Goal: Navigation & Orientation: Find specific page/section

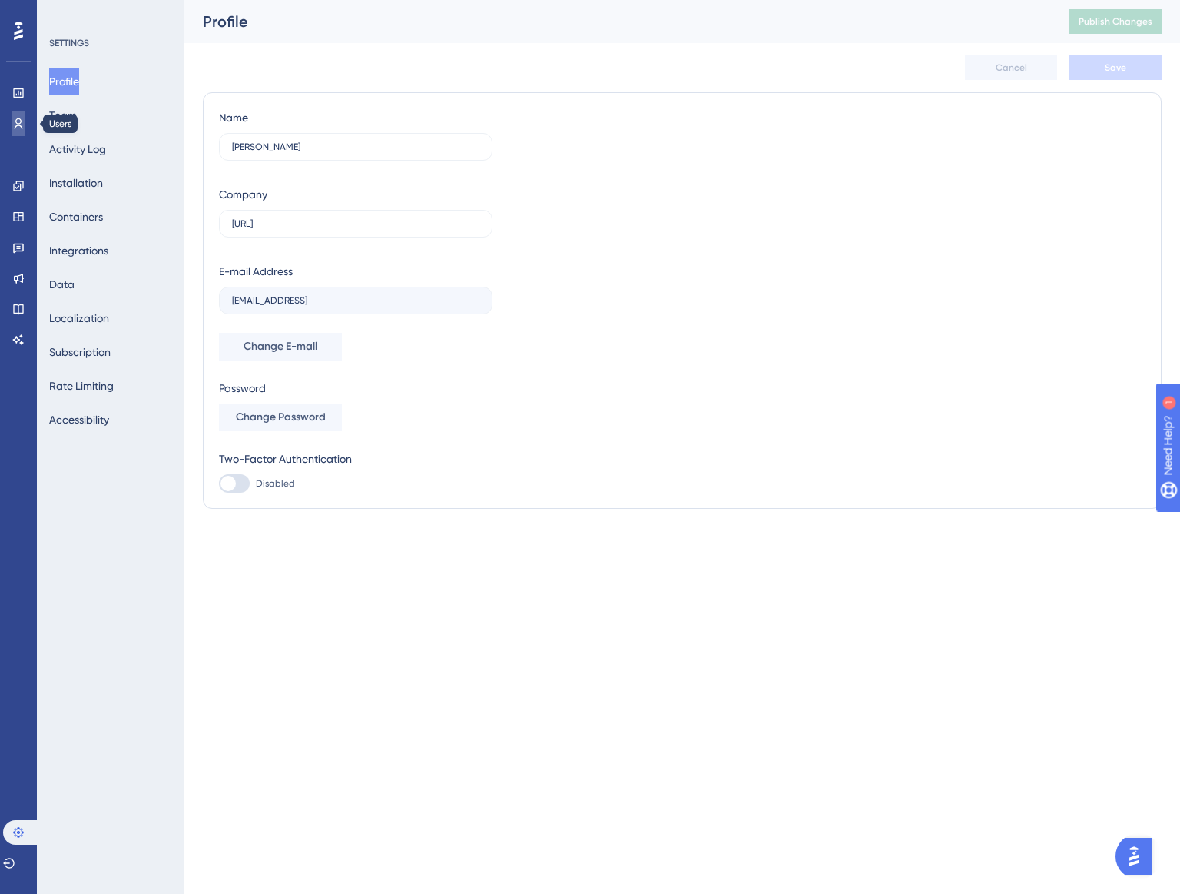
click at [21, 131] on link at bounding box center [18, 123] width 12 height 25
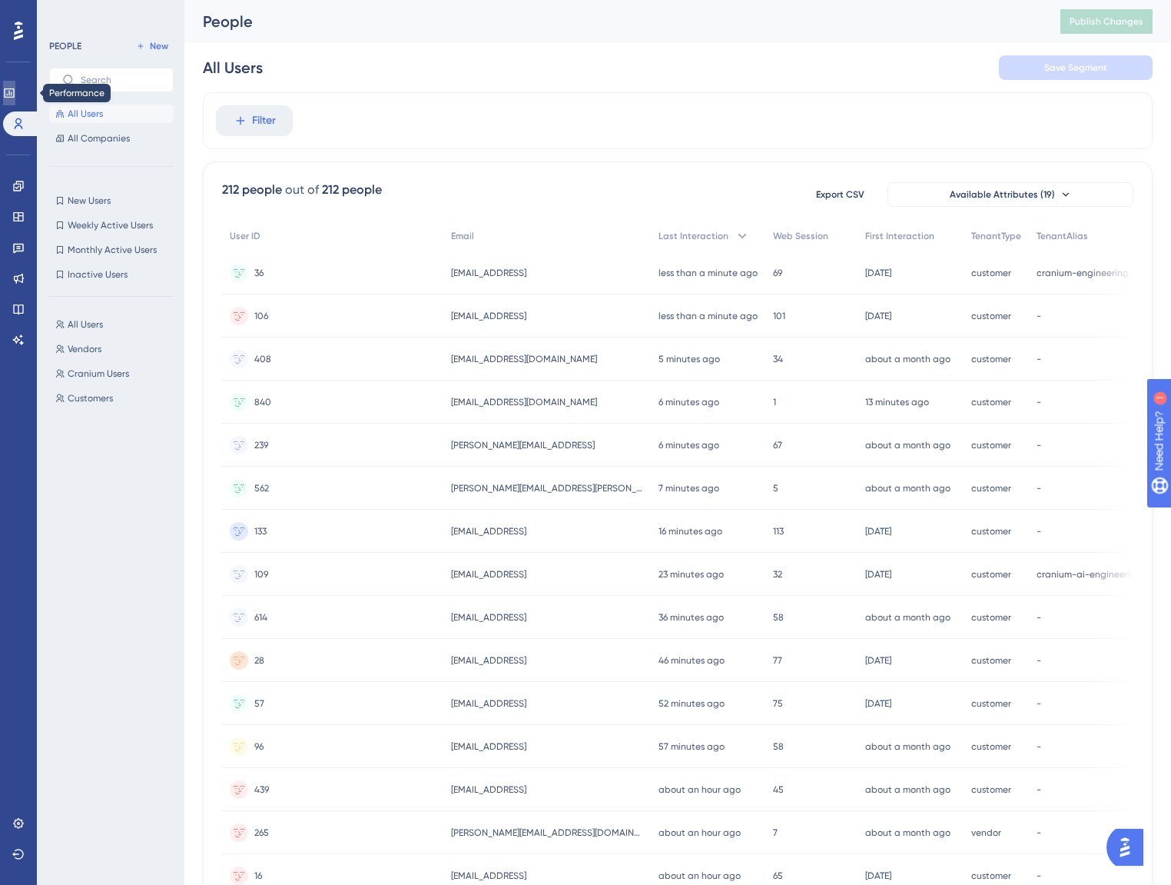
click at [15, 95] on icon at bounding box center [9, 93] width 12 height 12
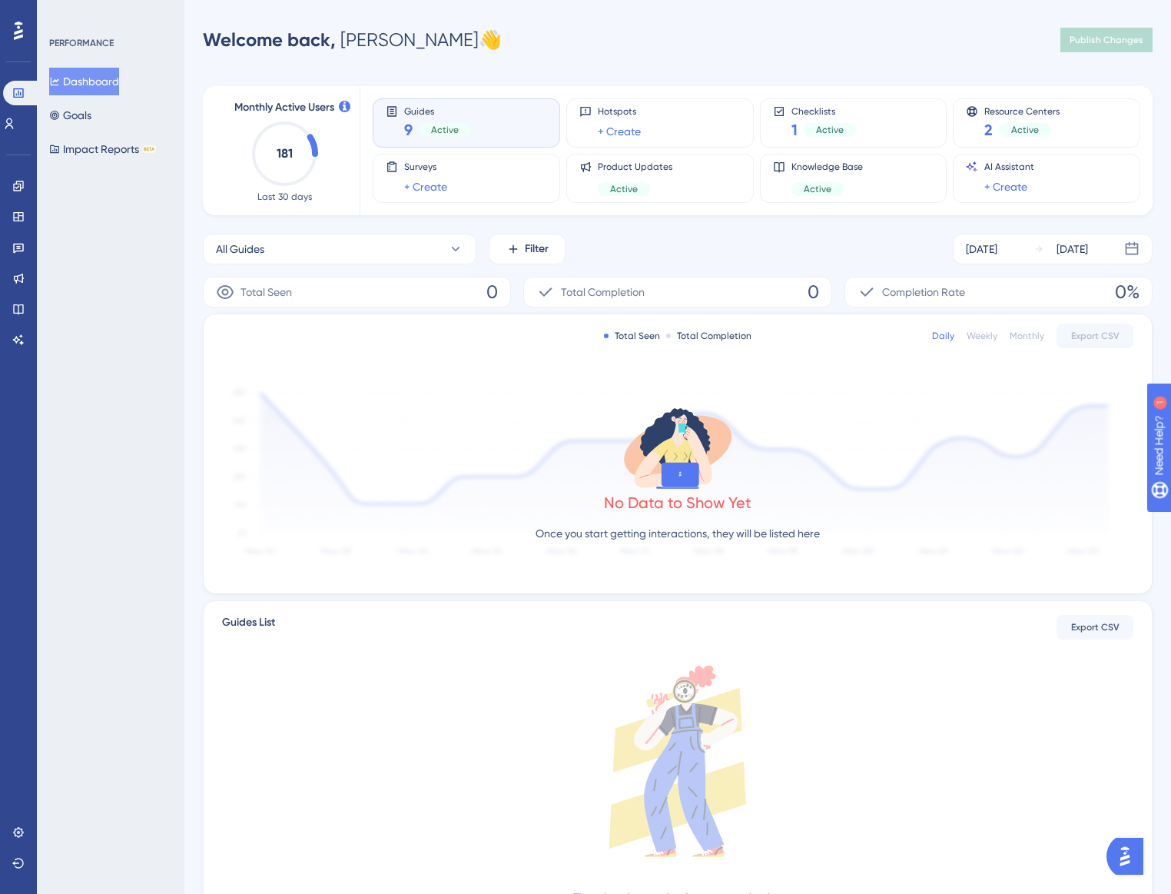
click at [28, 141] on div "Engagement Widgets Feedback Product Updates Knowledge Base AI Assistant" at bounding box center [18, 244] width 25 height 216
click at [18, 181] on icon at bounding box center [18, 186] width 12 height 12
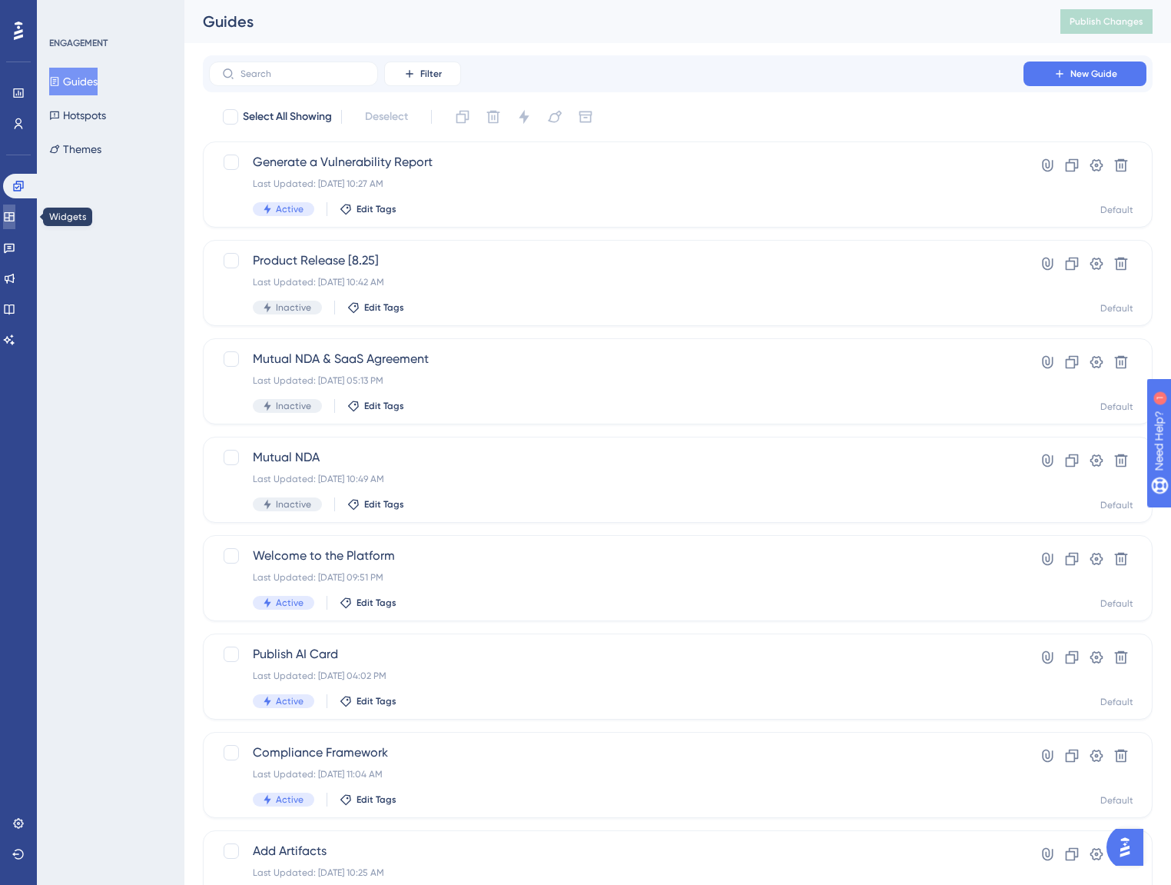
click at [15, 220] on icon at bounding box center [9, 217] width 12 height 12
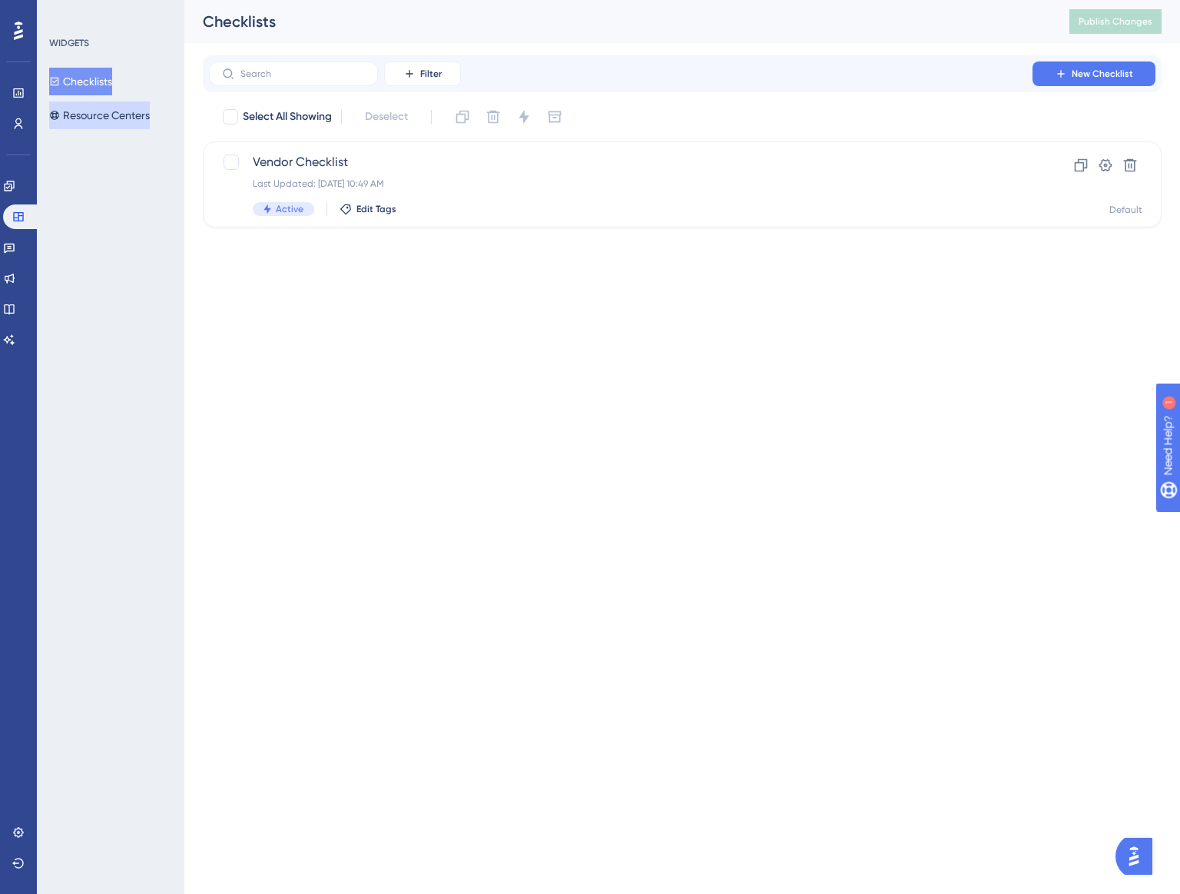
drag, startPoint x: 101, startPoint y: 118, endPoint x: 131, endPoint y: 131, distance: 32.7
click at [102, 118] on button "Resource Centers" at bounding box center [99, 115] width 101 height 28
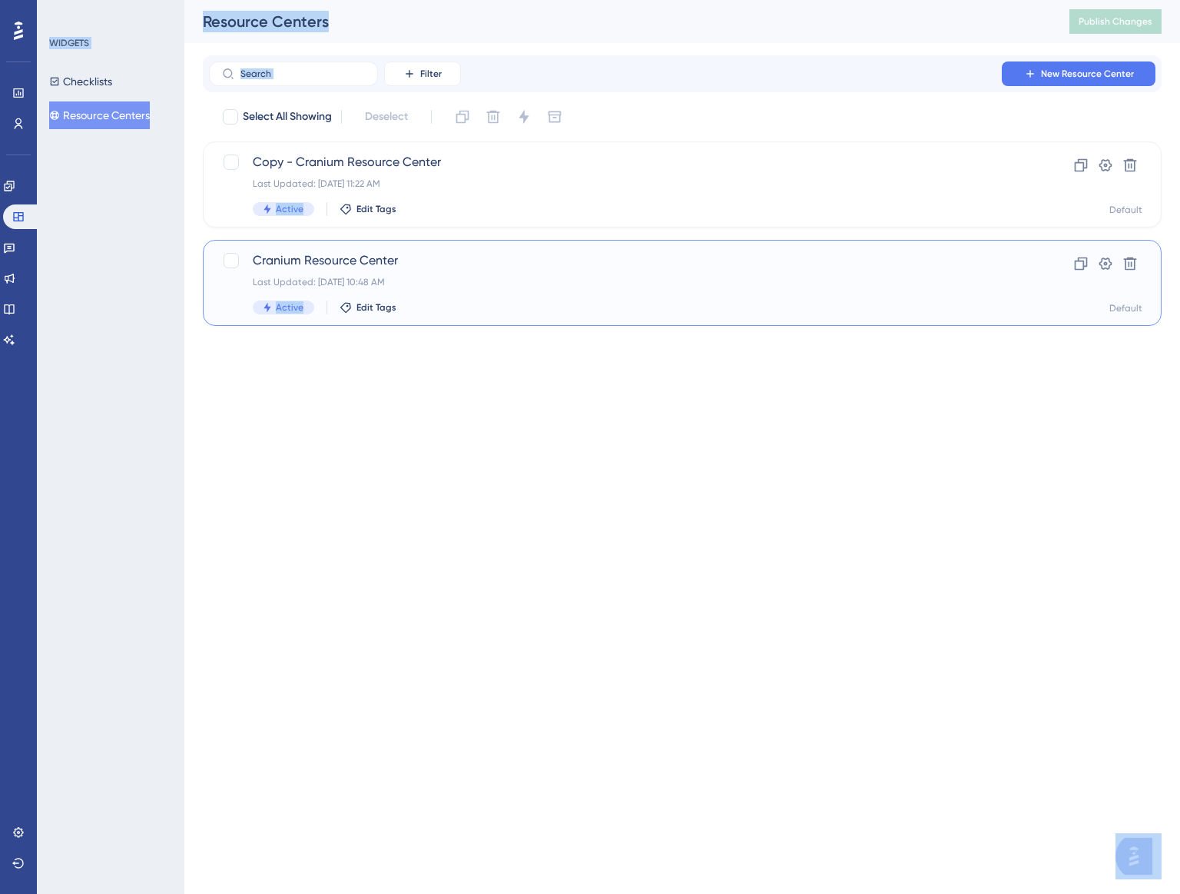
drag, startPoint x: 492, startPoint y: 294, endPoint x: 598, endPoint y: 315, distance: 108.1
click at [545, 0] on html "Performance Users Engagement Widgets Feedback Product Updates Knowledge Base AI…" at bounding box center [590, 0] width 1180 height 0
click at [553, 213] on div "Active Edit Tags" at bounding box center [621, 209] width 736 height 14
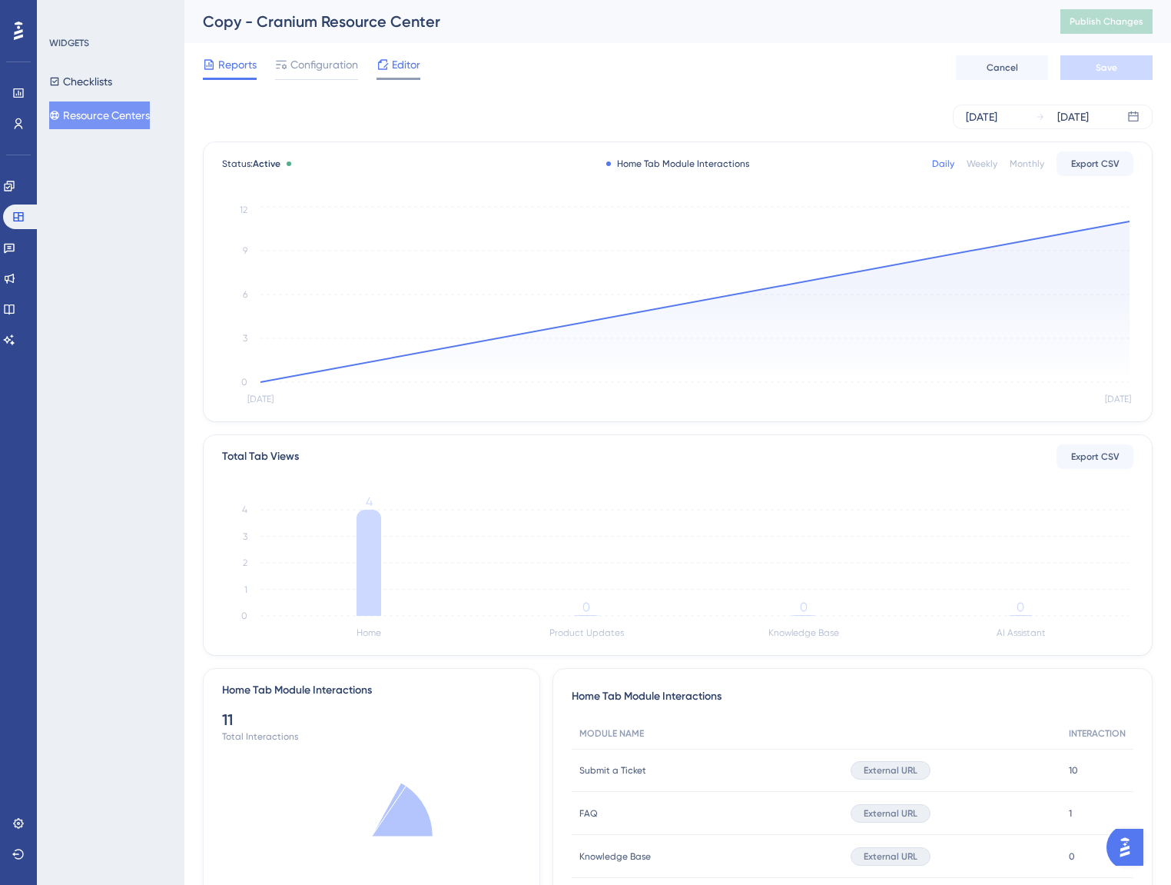
click at [377, 65] on icon at bounding box center [383, 64] width 12 height 12
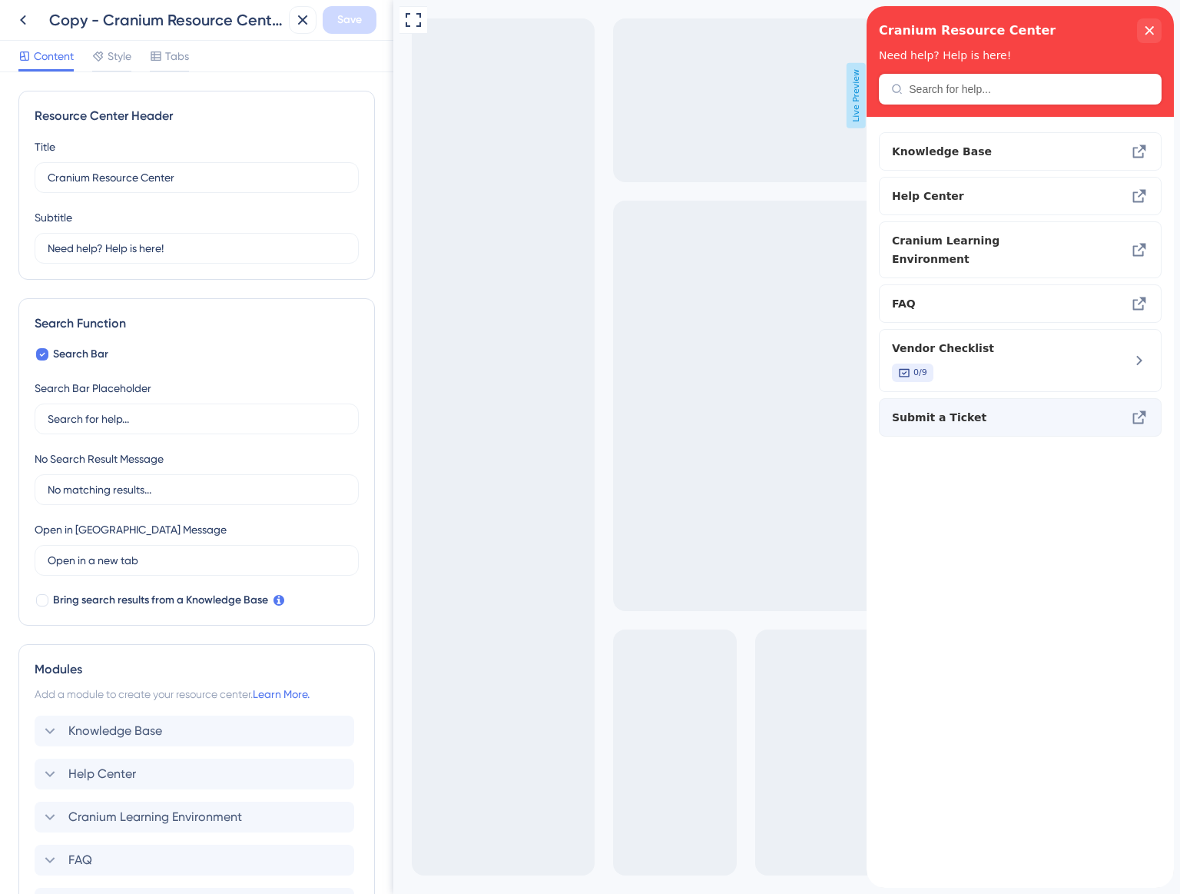
click at [1104, 398] on div "Submit a Ticket" at bounding box center [1020, 417] width 283 height 38
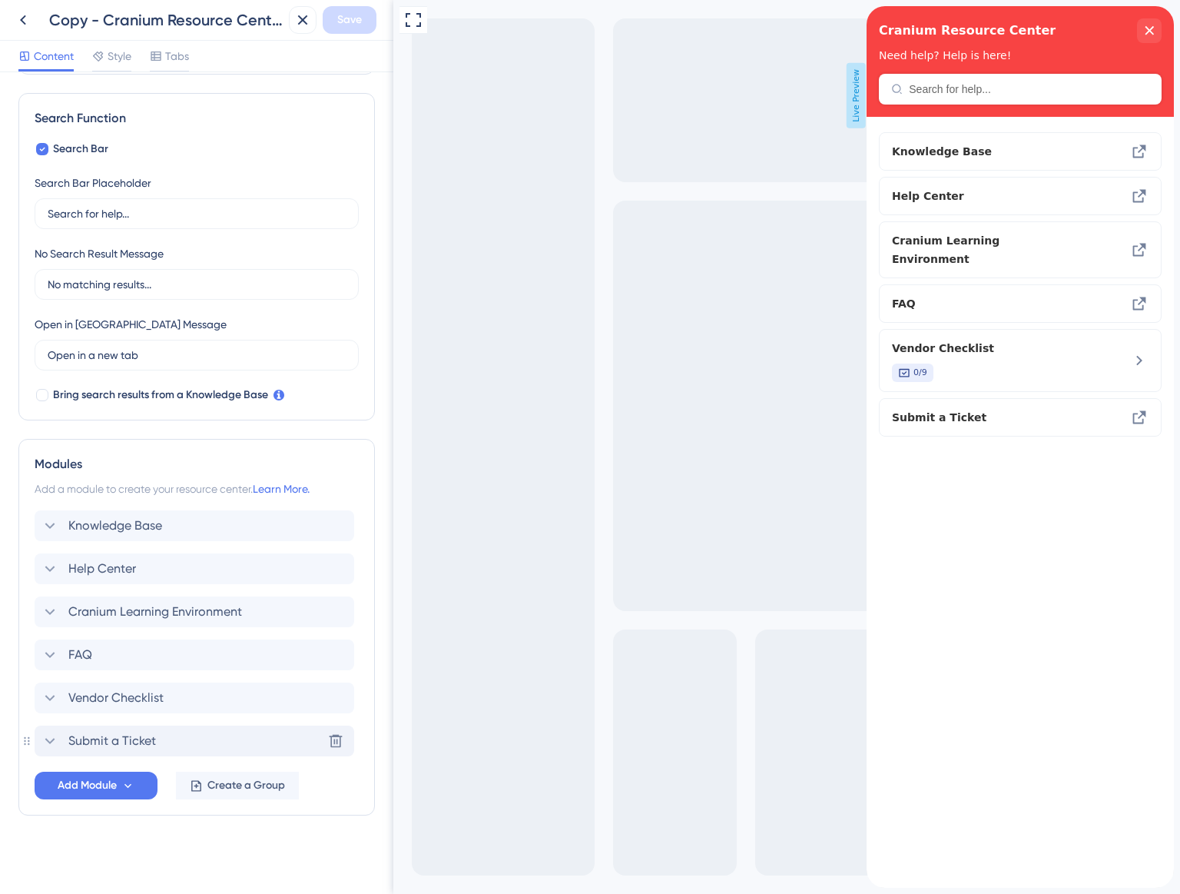
click at [168, 729] on div "Submit a Ticket Delete" at bounding box center [195, 740] width 320 height 31
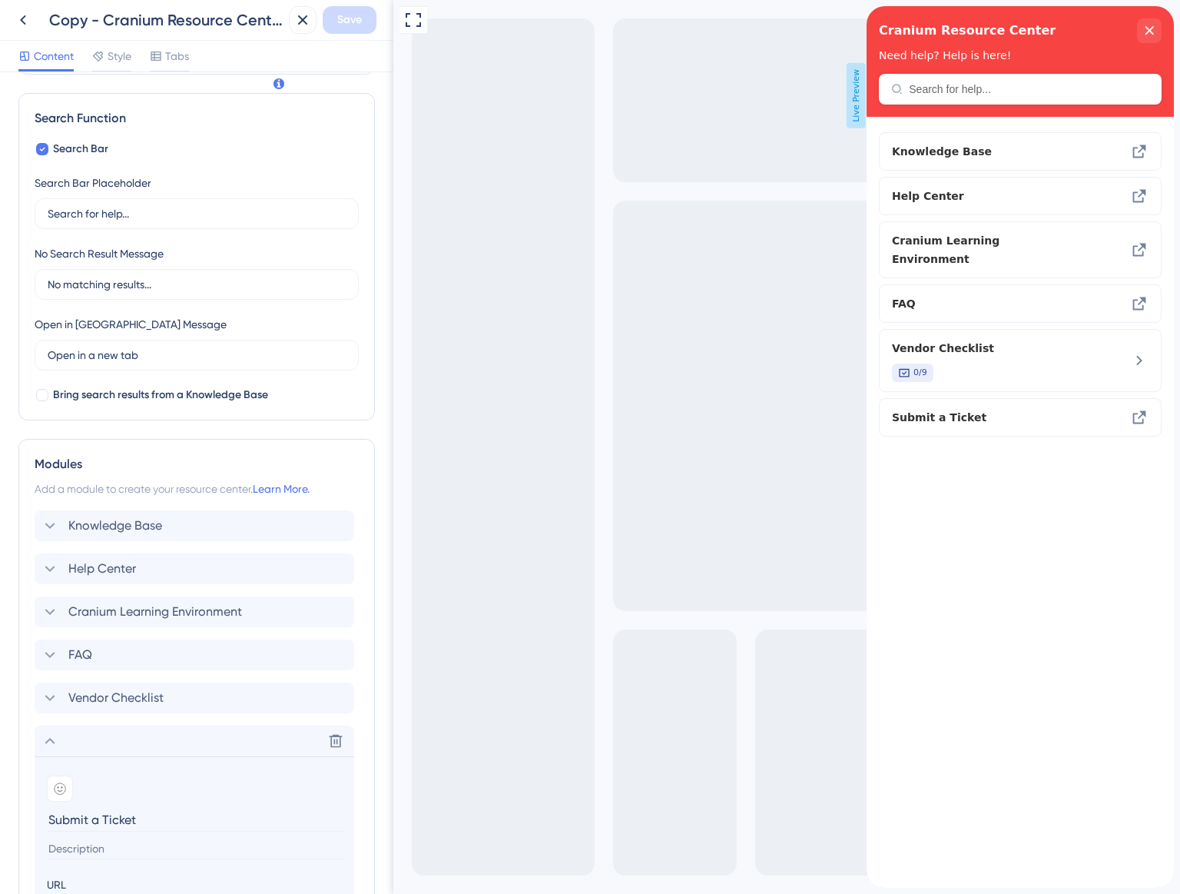
scroll to position [516, 0]
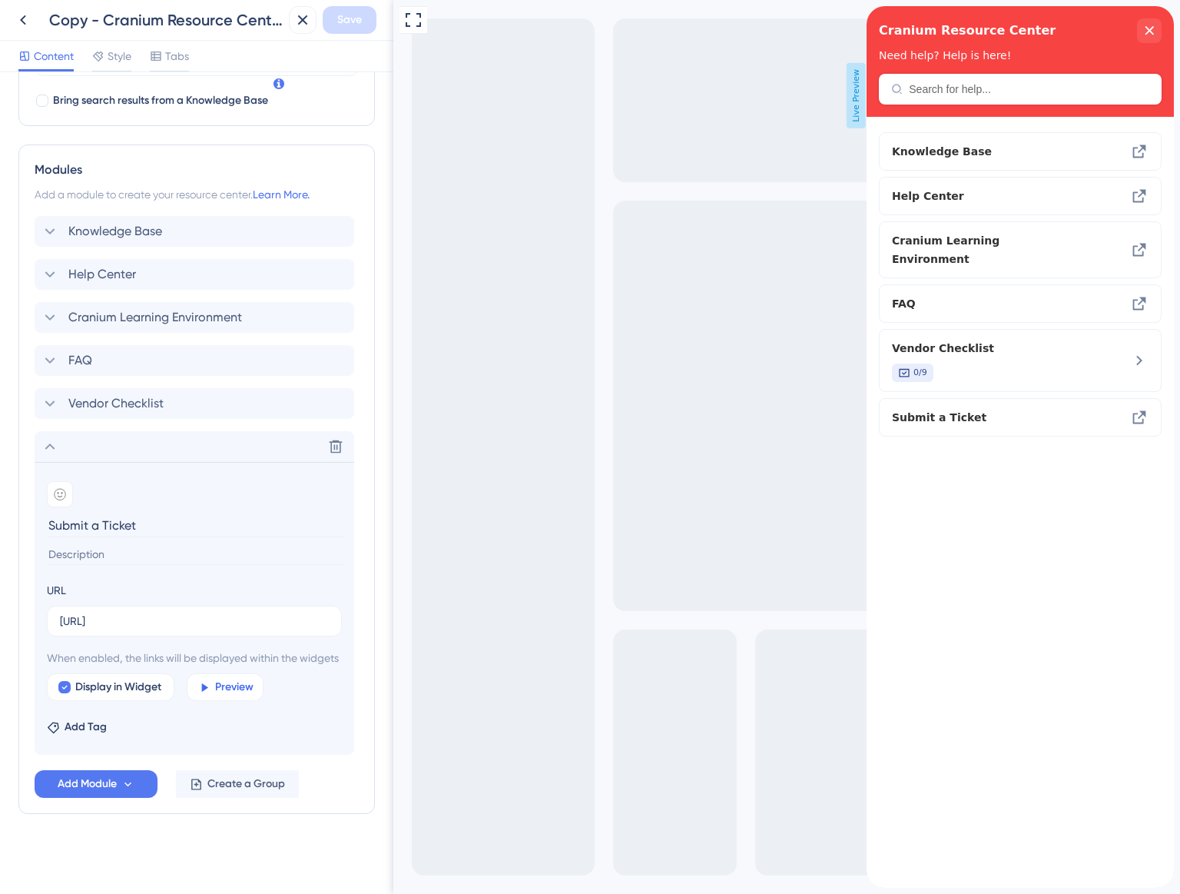
click at [230, 684] on span "Preview" at bounding box center [234, 687] width 38 height 18
click at [267, 613] on input "[URL]" at bounding box center [194, 621] width 269 height 17
click at [915, 195] on span "Help Center" at bounding box center [982, 196] width 181 height 18
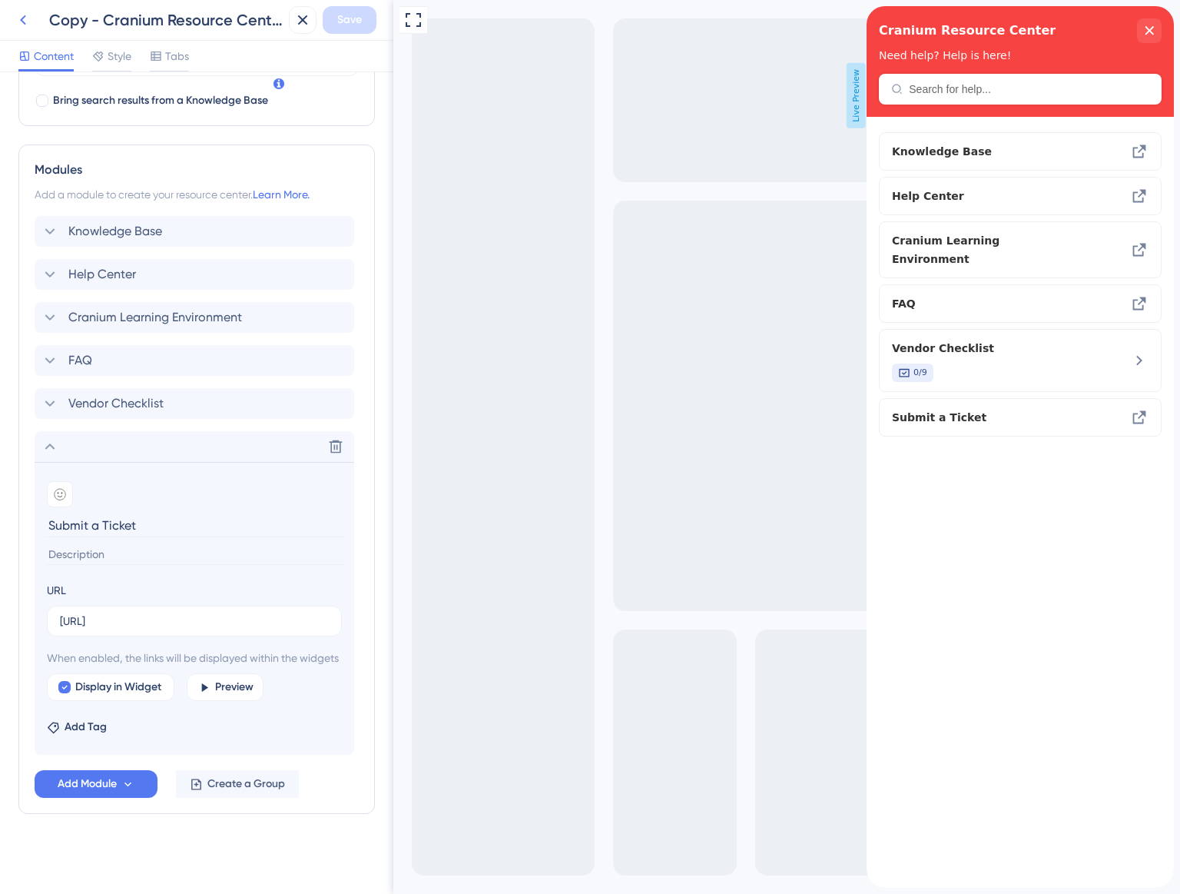
click at [32, 15] on icon at bounding box center [23, 20] width 18 height 18
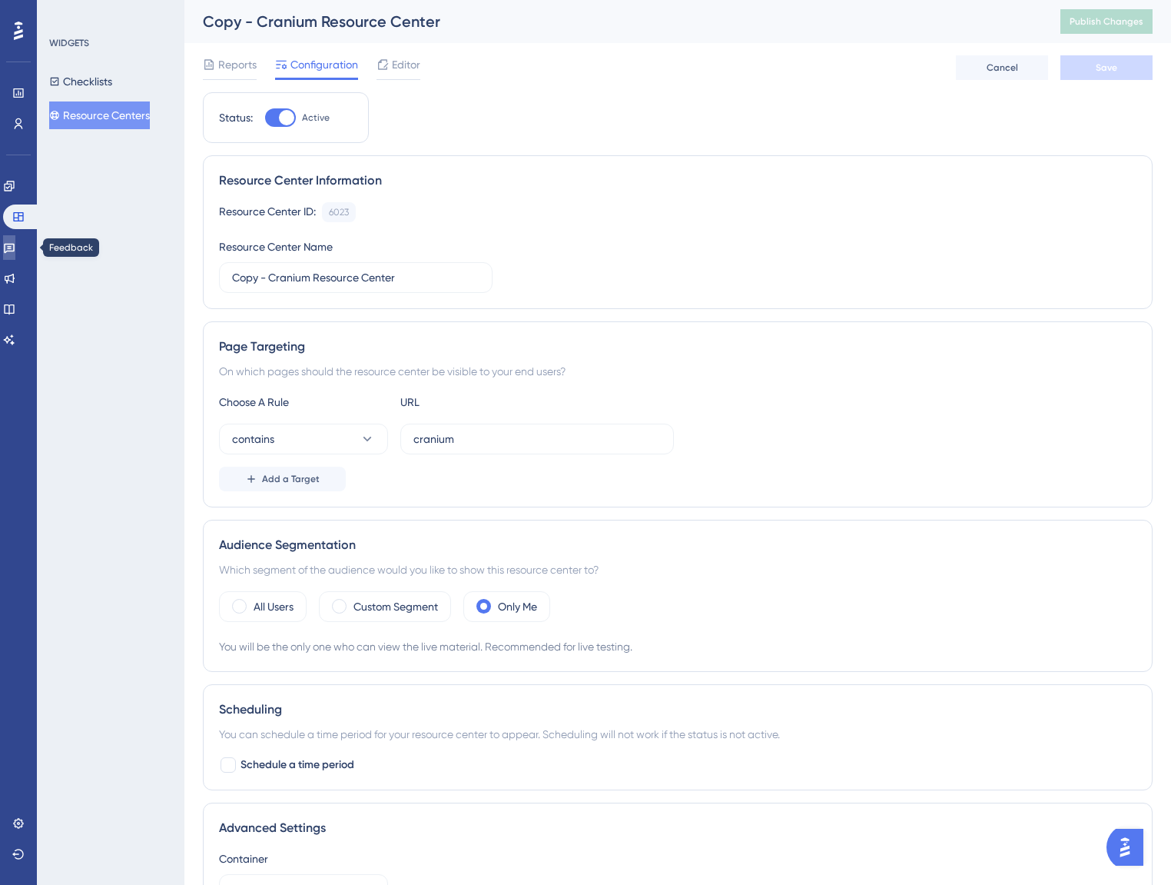
click at [15, 246] on link at bounding box center [9, 247] width 12 height 25
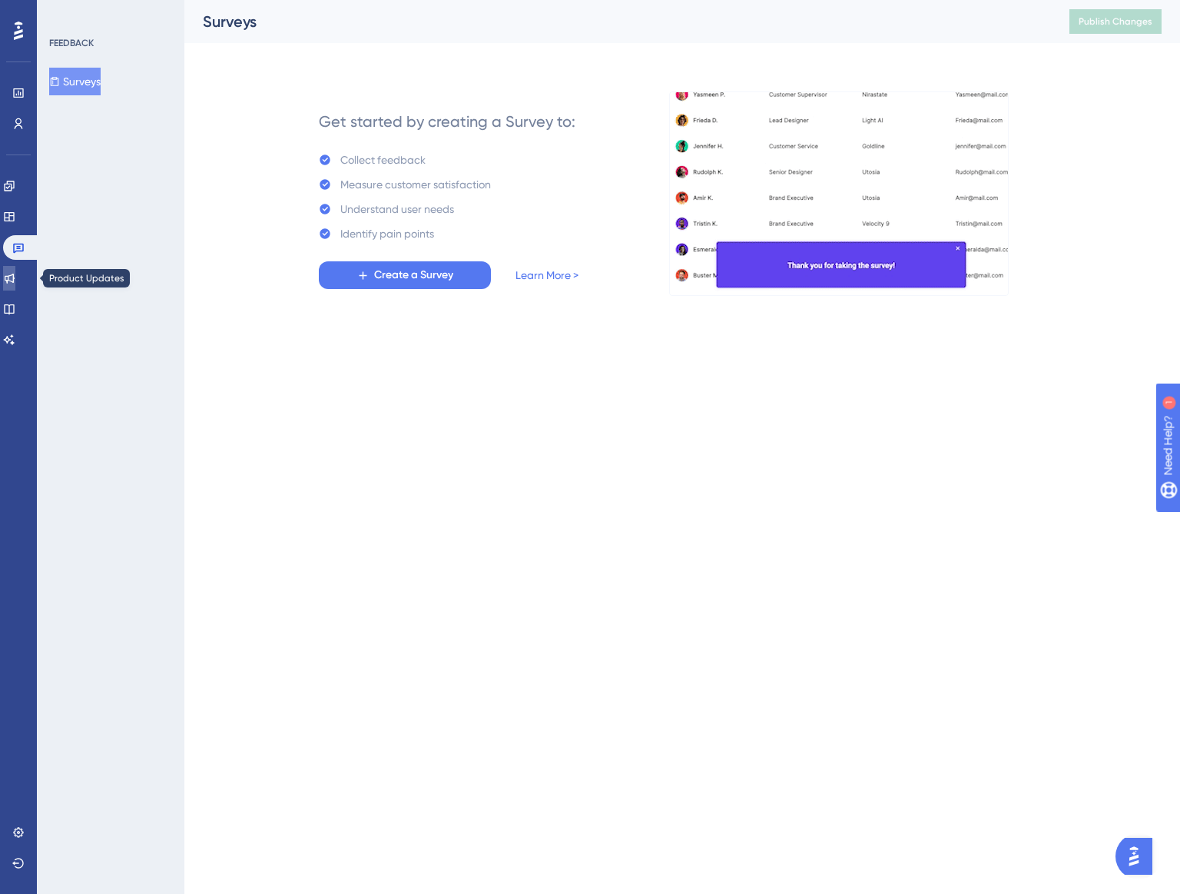
click at [15, 267] on link at bounding box center [9, 278] width 12 height 25
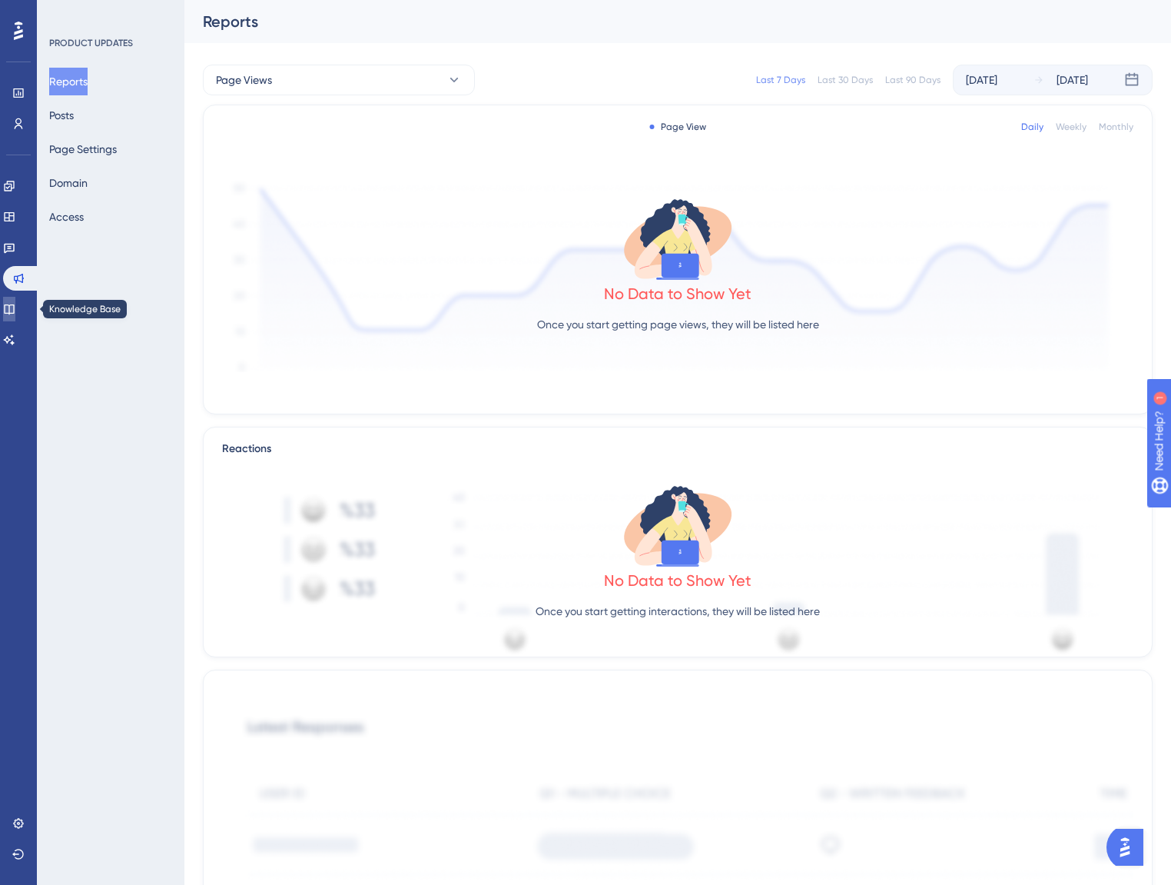
click at [15, 315] on link at bounding box center [9, 309] width 12 height 25
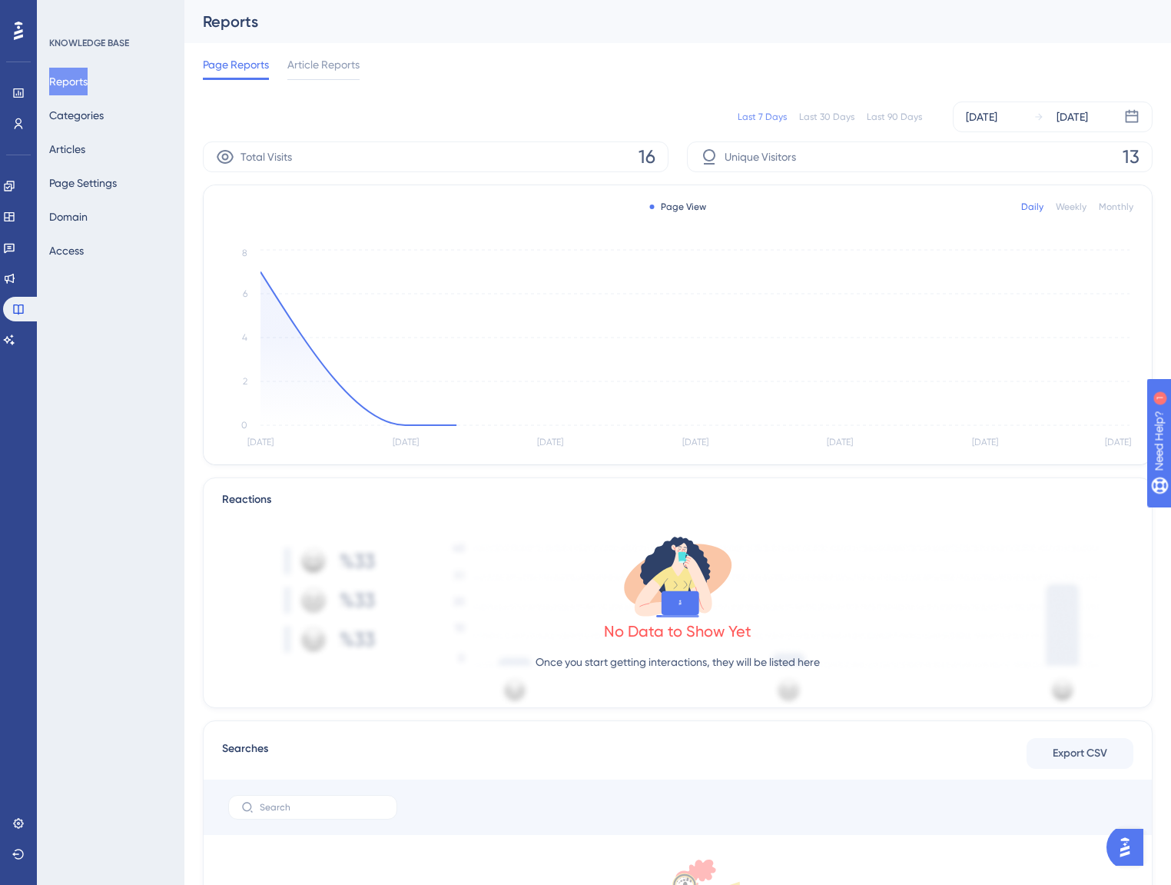
click at [20, 354] on div "Performance Users Engagement Widgets Feedback Product Updates Knowledge Base AI…" at bounding box center [18, 442] width 37 height 885
click at [9, 338] on link at bounding box center [9, 339] width 12 height 25
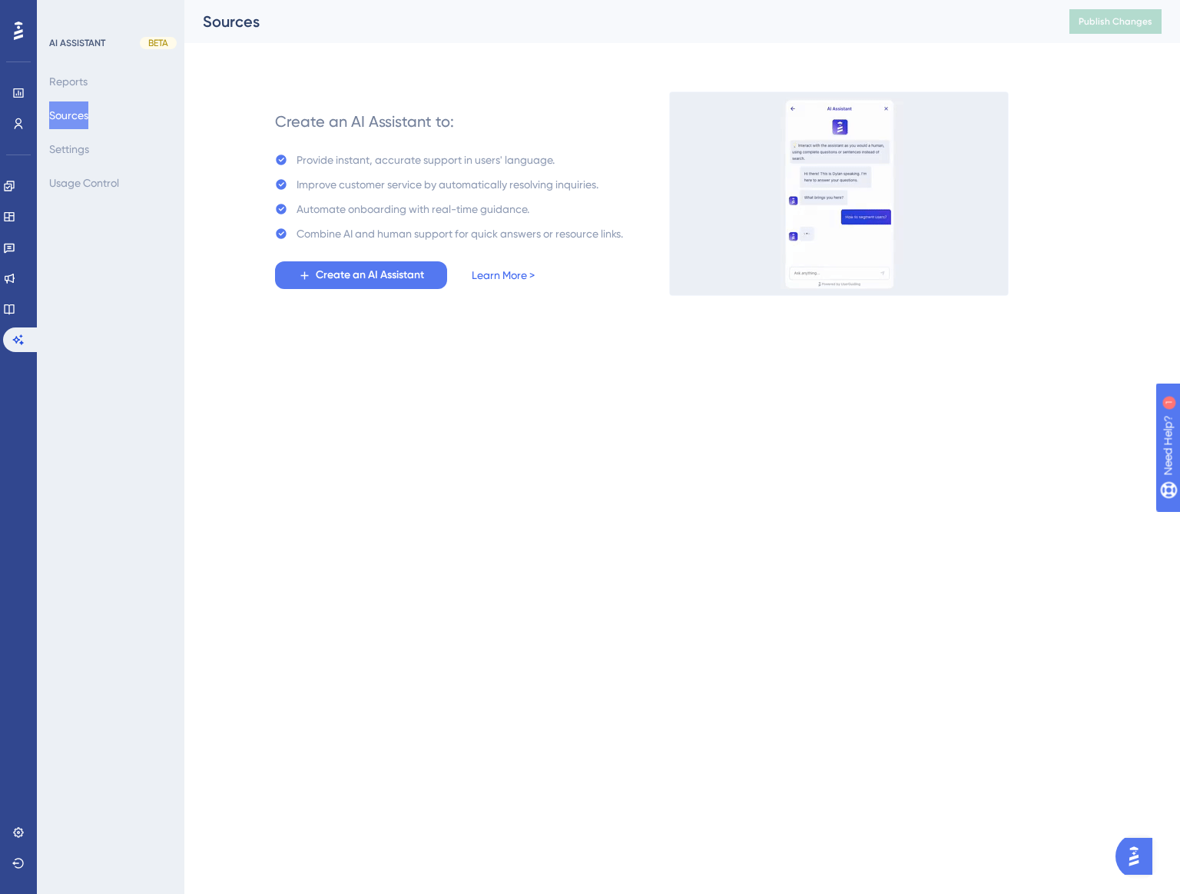
click at [490, 268] on link "Learn More >" at bounding box center [503, 275] width 63 height 18
click at [24, 835] on link at bounding box center [18, 832] width 12 height 25
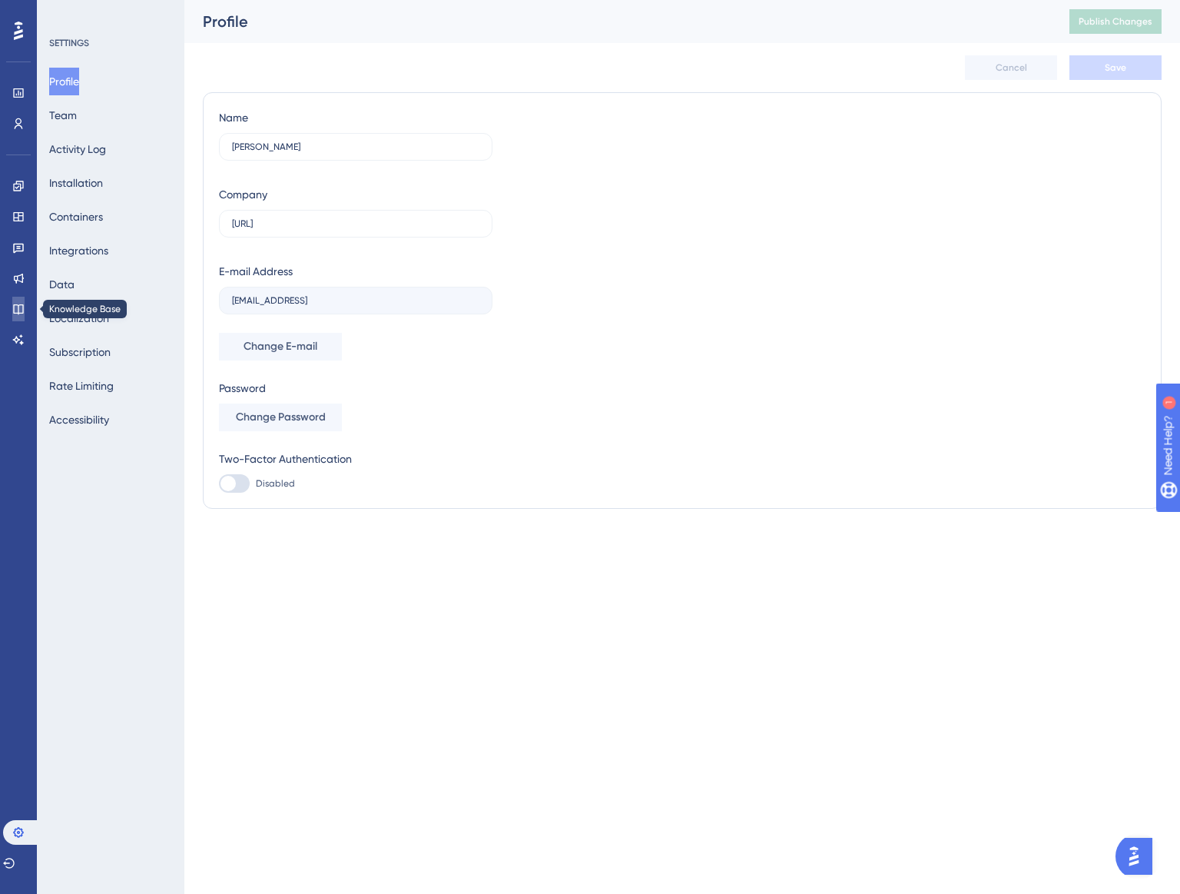
click at [25, 305] on link at bounding box center [18, 309] width 12 height 25
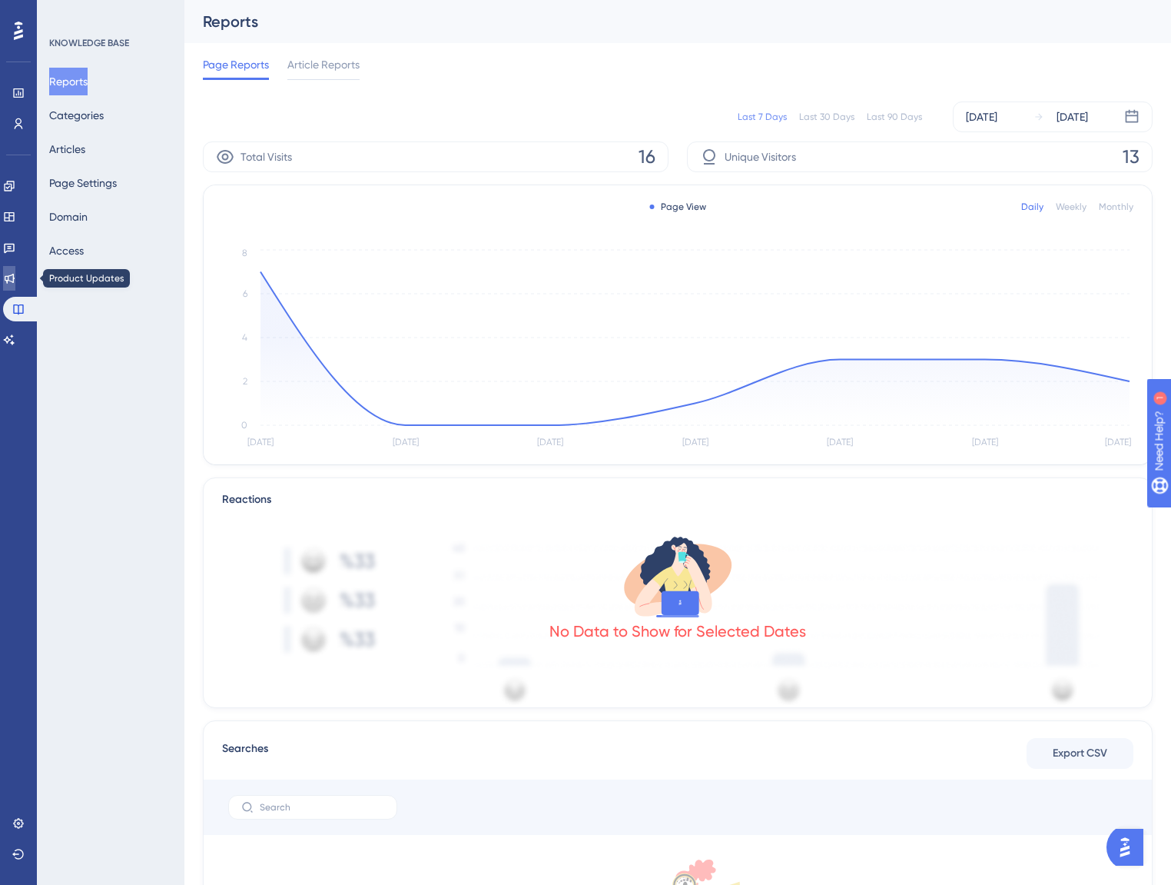
click at [15, 281] on icon at bounding box center [9, 278] width 12 height 12
